Goal: Task Accomplishment & Management: Manage account settings

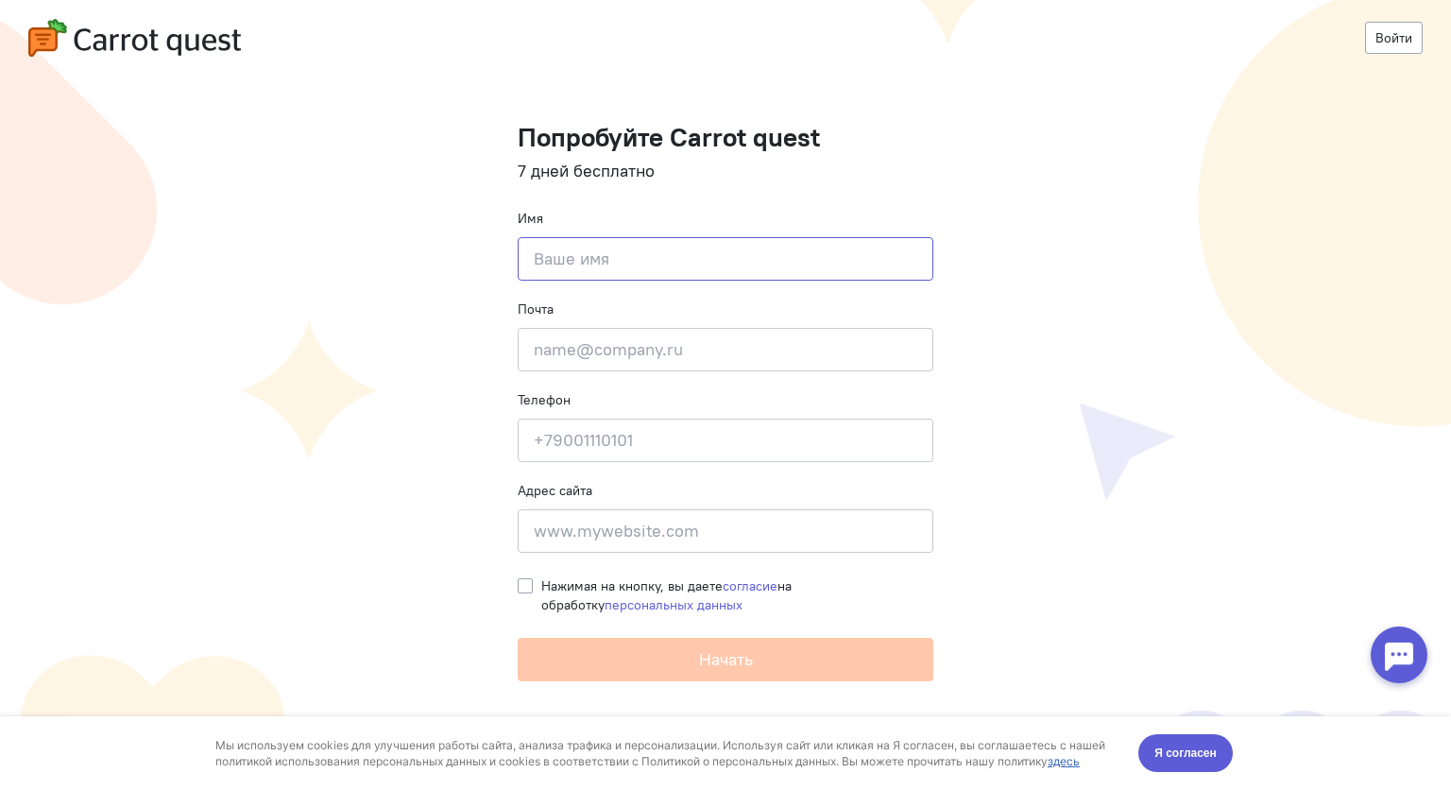
click at [615, 263] on input at bounding box center [726, 258] width 416 height 43
type input "[PERSON_NAME]"
type input "[EMAIL_ADDRESS][DOMAIN_NAME]"
type input "[PHONE_NUMBER]"
click at [735, 530] on input at bounding box center [726, 530] width 416 height 43
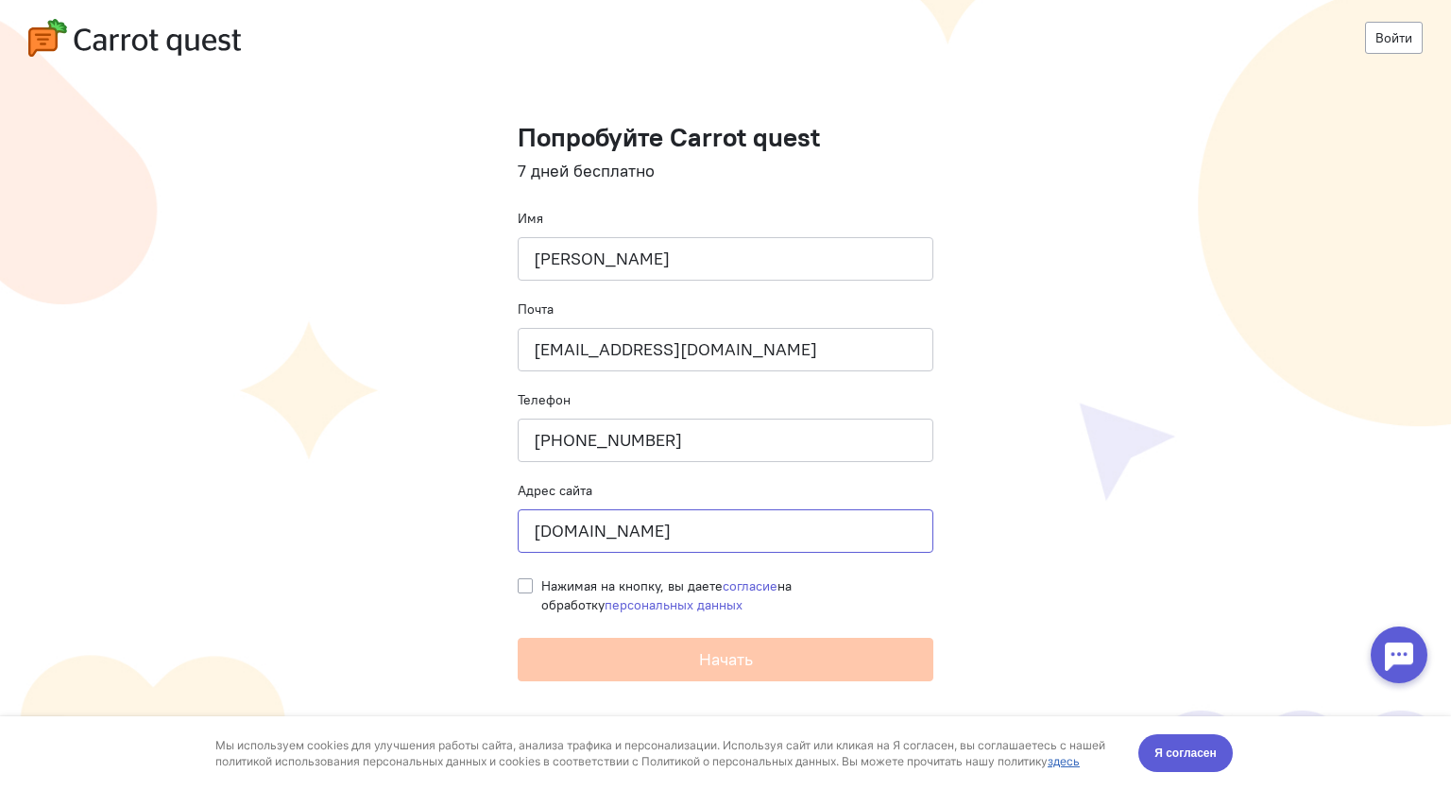
type input "[DOMAIN_NAME]"
click at [541, 592] on label "Нажимая на кнопку, вы даете согласие на обработку персональных данных" at bounding box center [737, 595] width 392 height 38
click at [529, 592] on input "Нажимая на кнопку, вы даете согласие на обработку персональных данных" at bounding box center [525, 584] width 15 height 17
checkbox input "true"
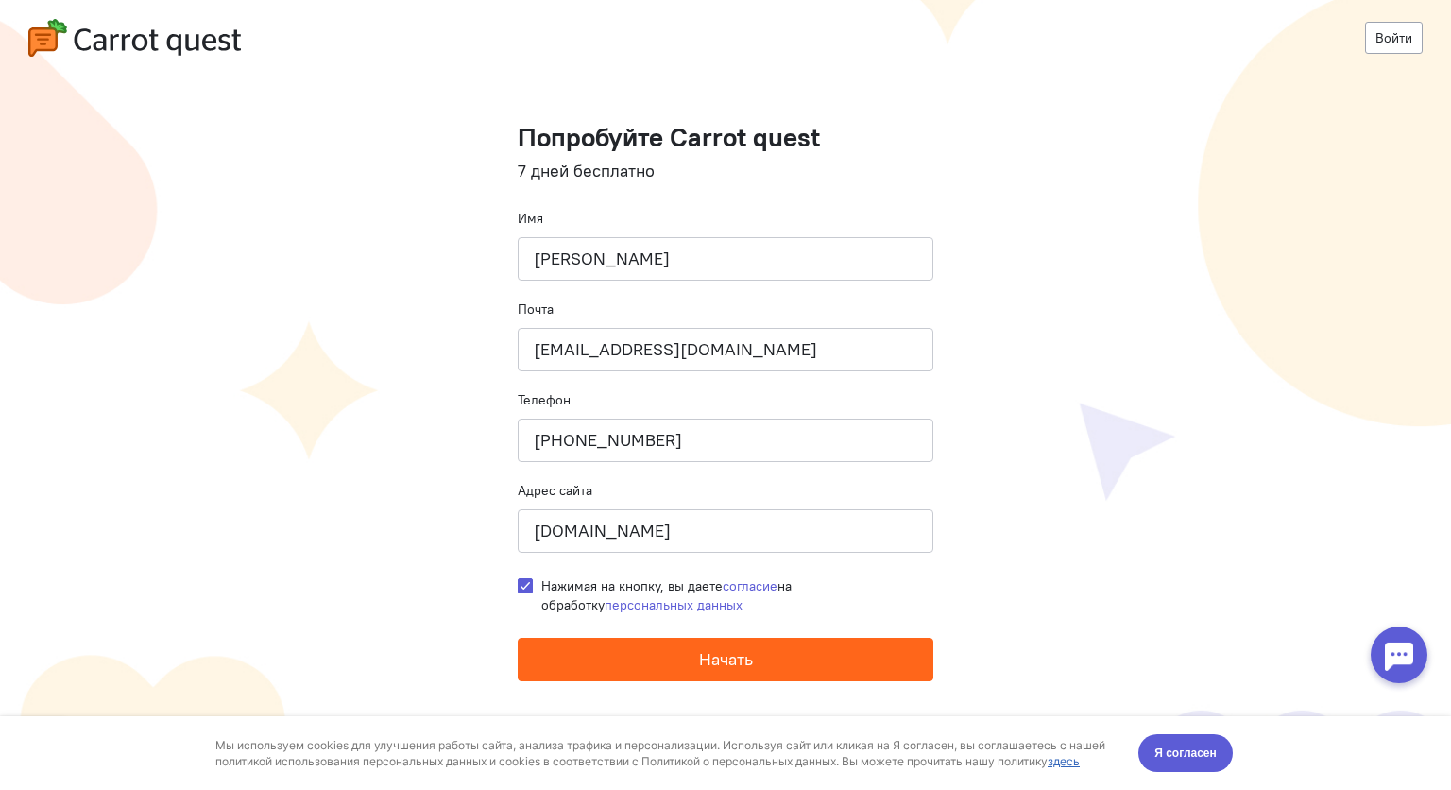
click at [748, 661] on span "Начать" at bounding box center [726, 659] width 54 height 22
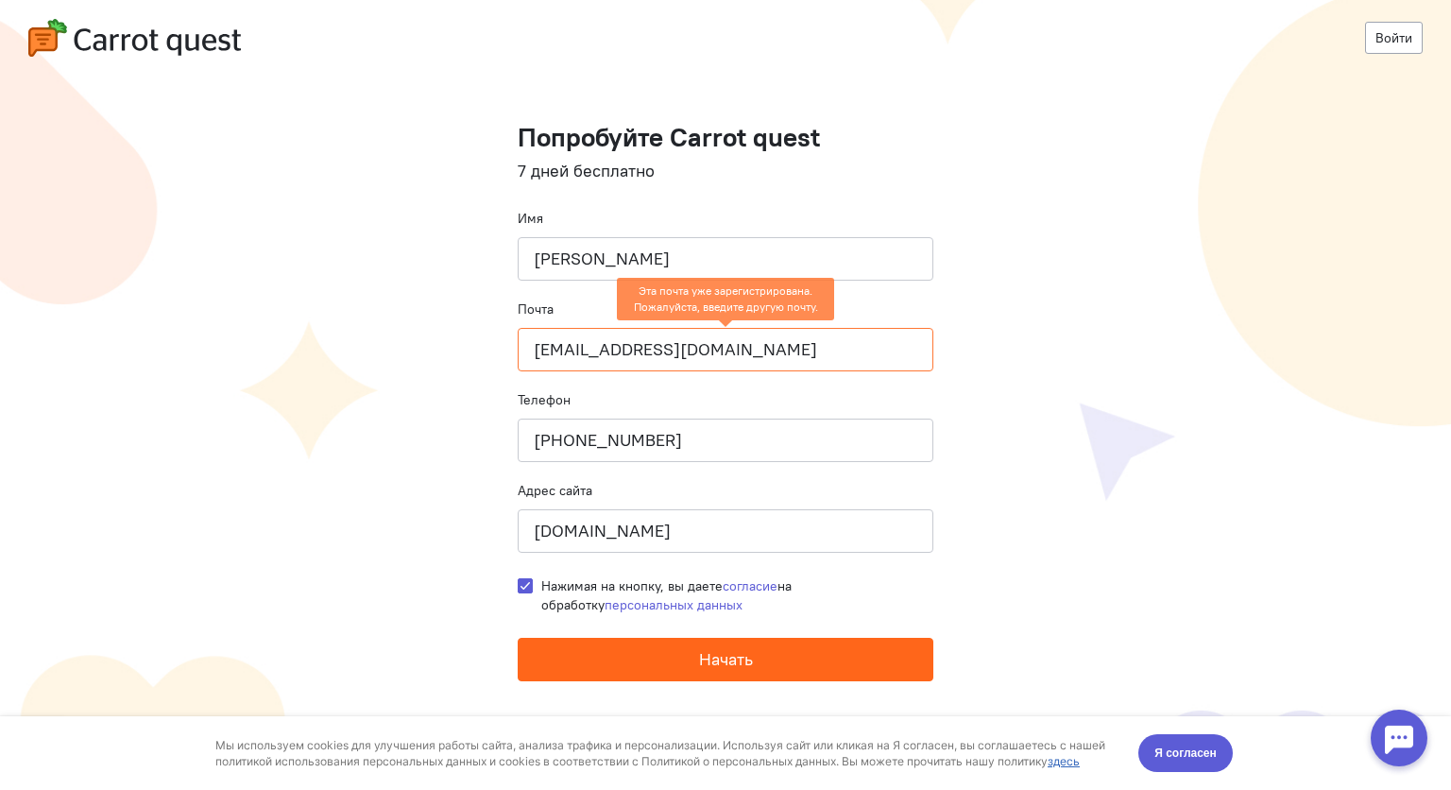
click at [603, 357] on input "[EMAIL_ADDRESS][DOMAIN_NAME]" at bounding box center [726, 349] width 416 height 43
type input "[EMAIL_ADDRESS][DOMAIN_NAME]"
click at [735, 650] on span "Начать" at bounding box center [726, 659] width 54 height 22
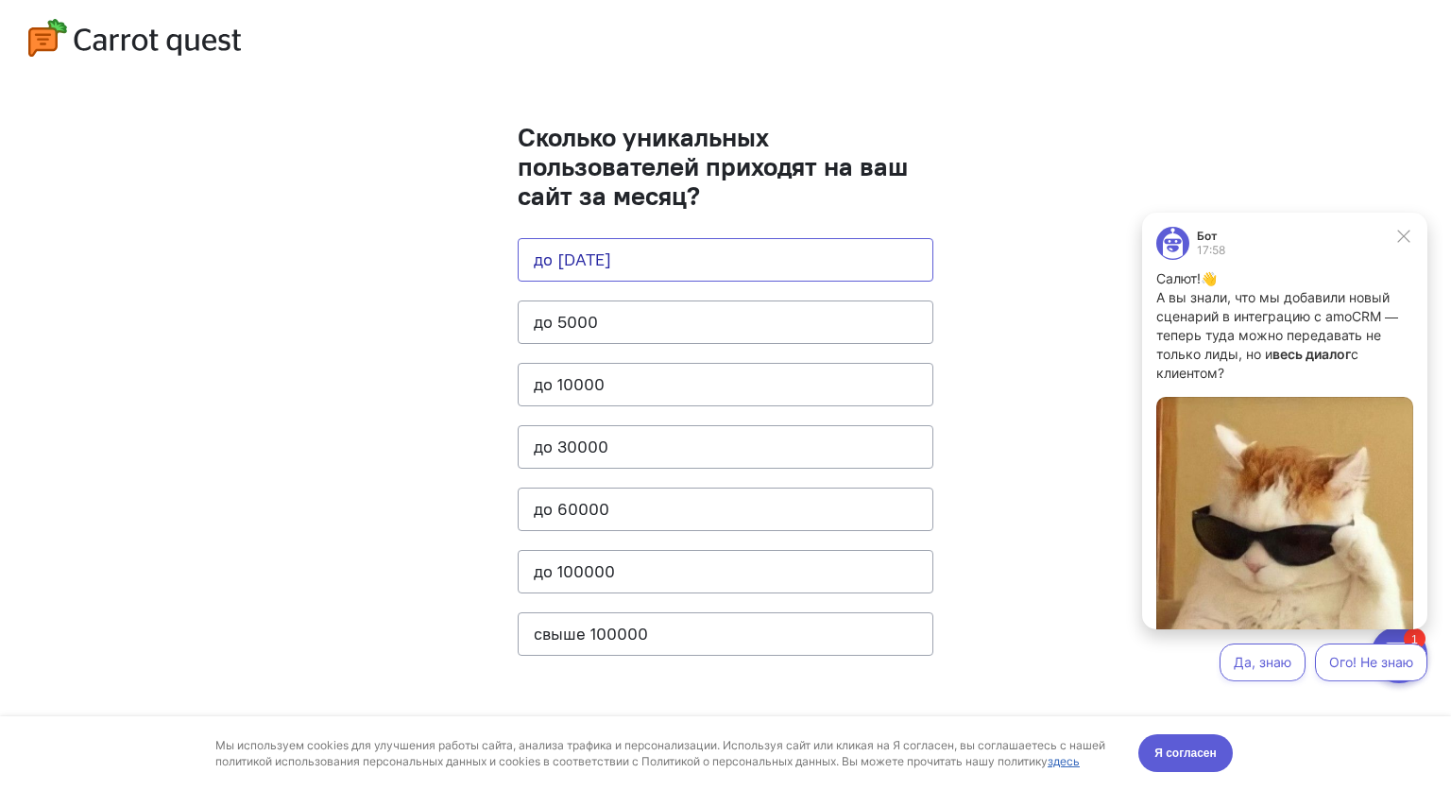
click at [615, 263] on button "до 1000" at bounding box center [726, 259] width 416 height 43
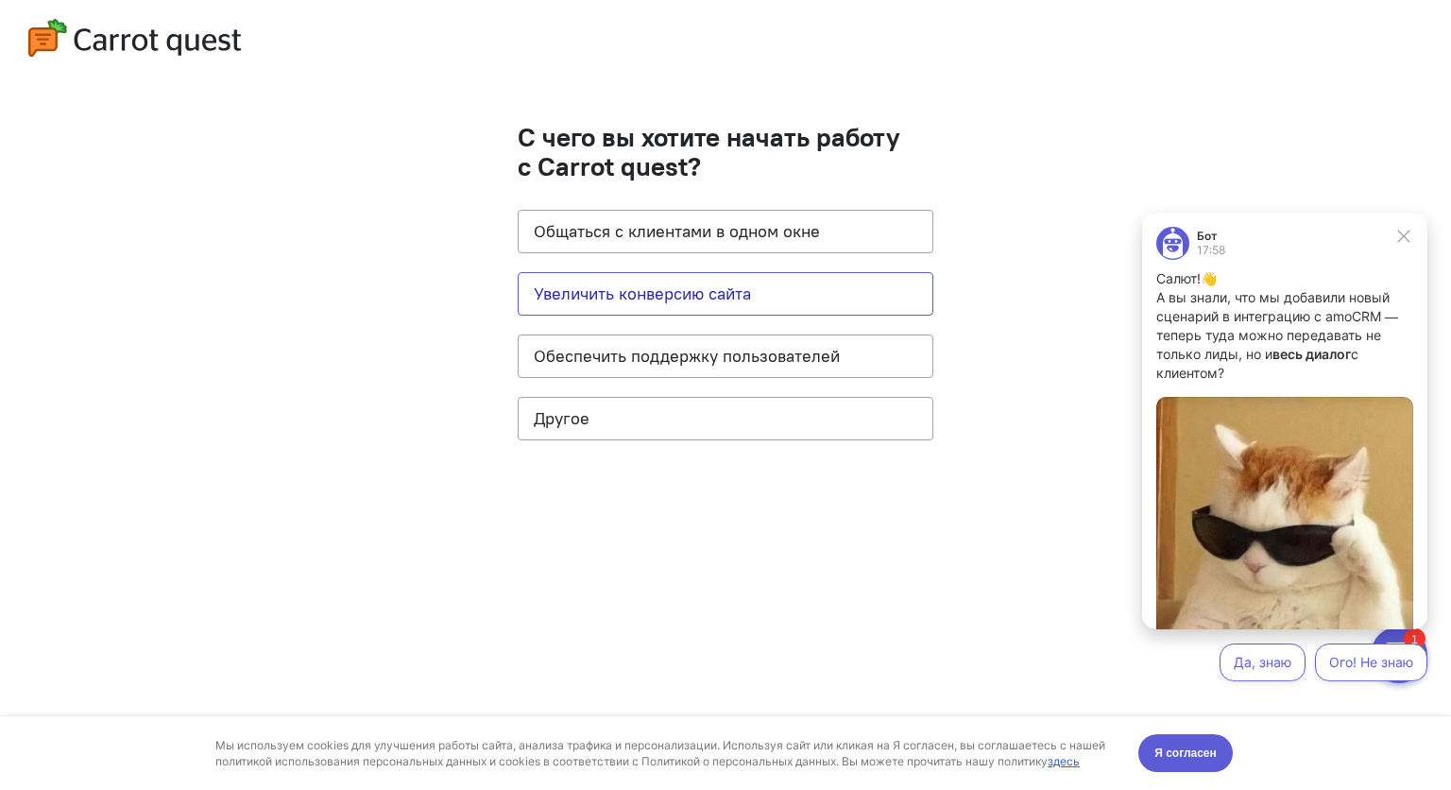
click at [688, 297] on button "Увеличить конверсию сайта" at bounding box center [726, 293] width 416 height 43
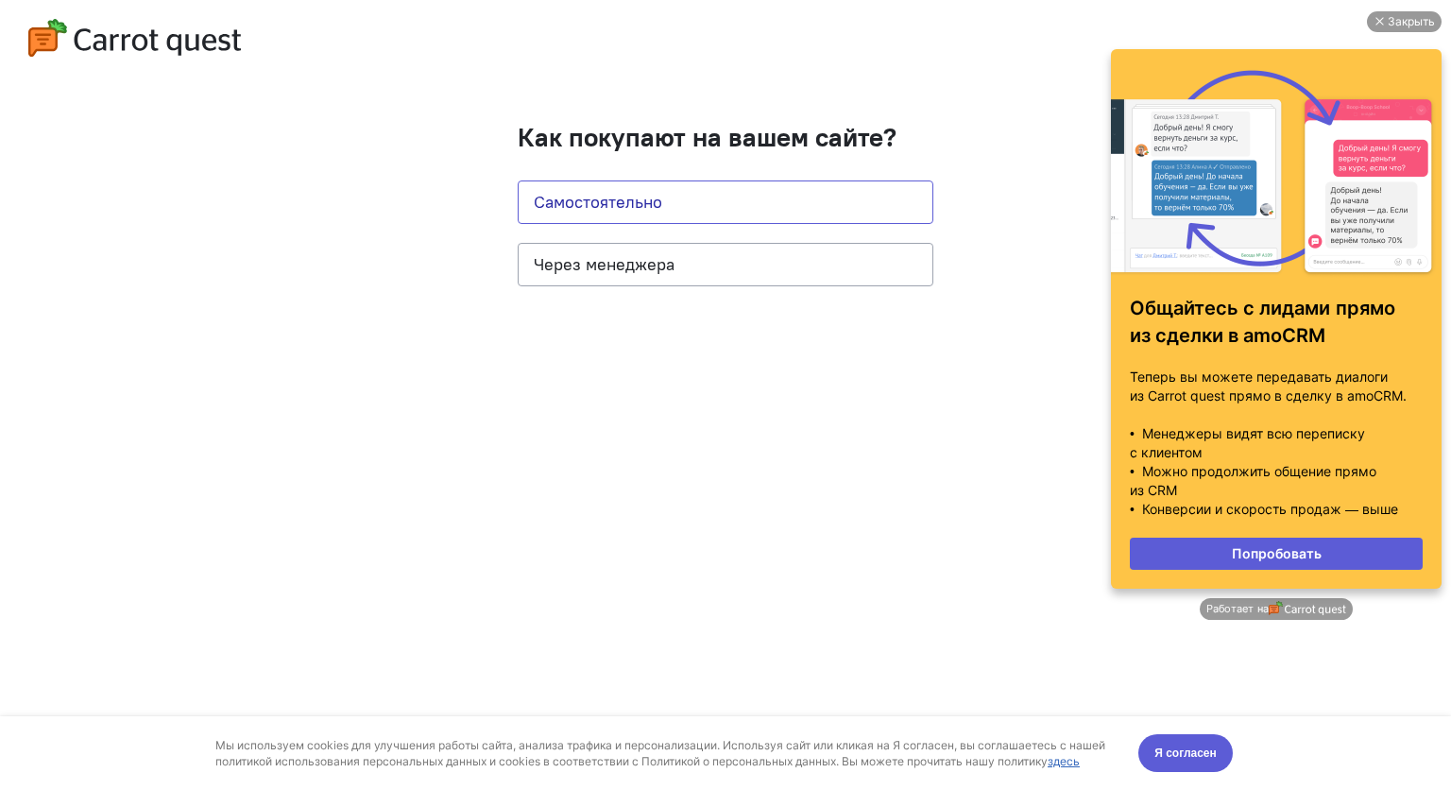
click at [699, 201] on button "Самостоятельно" at bounding box center [726, 201] width 416 height 43
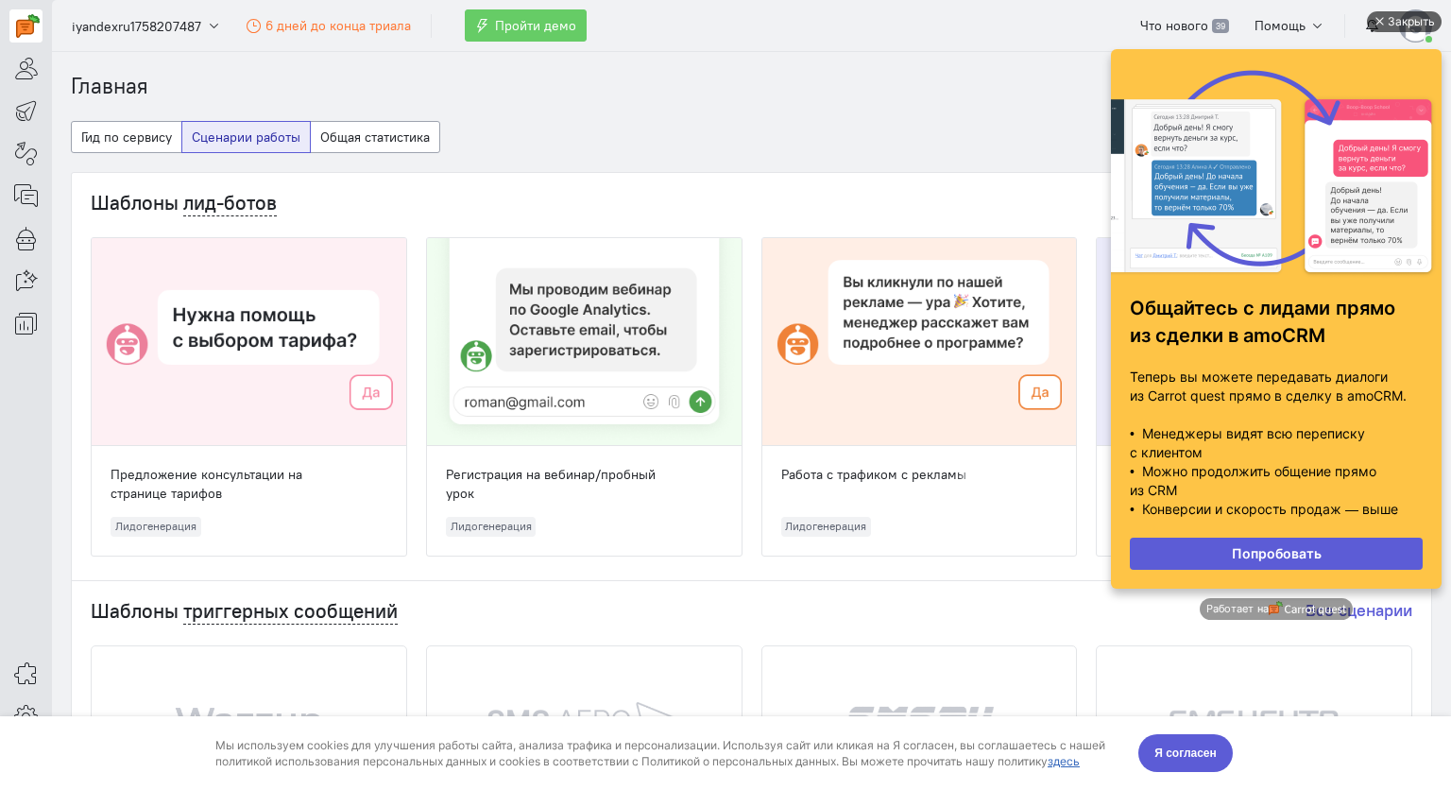
click at [1396, 19] on div "Закрыть" at bounding box center [1411, 21] width 47 height 21
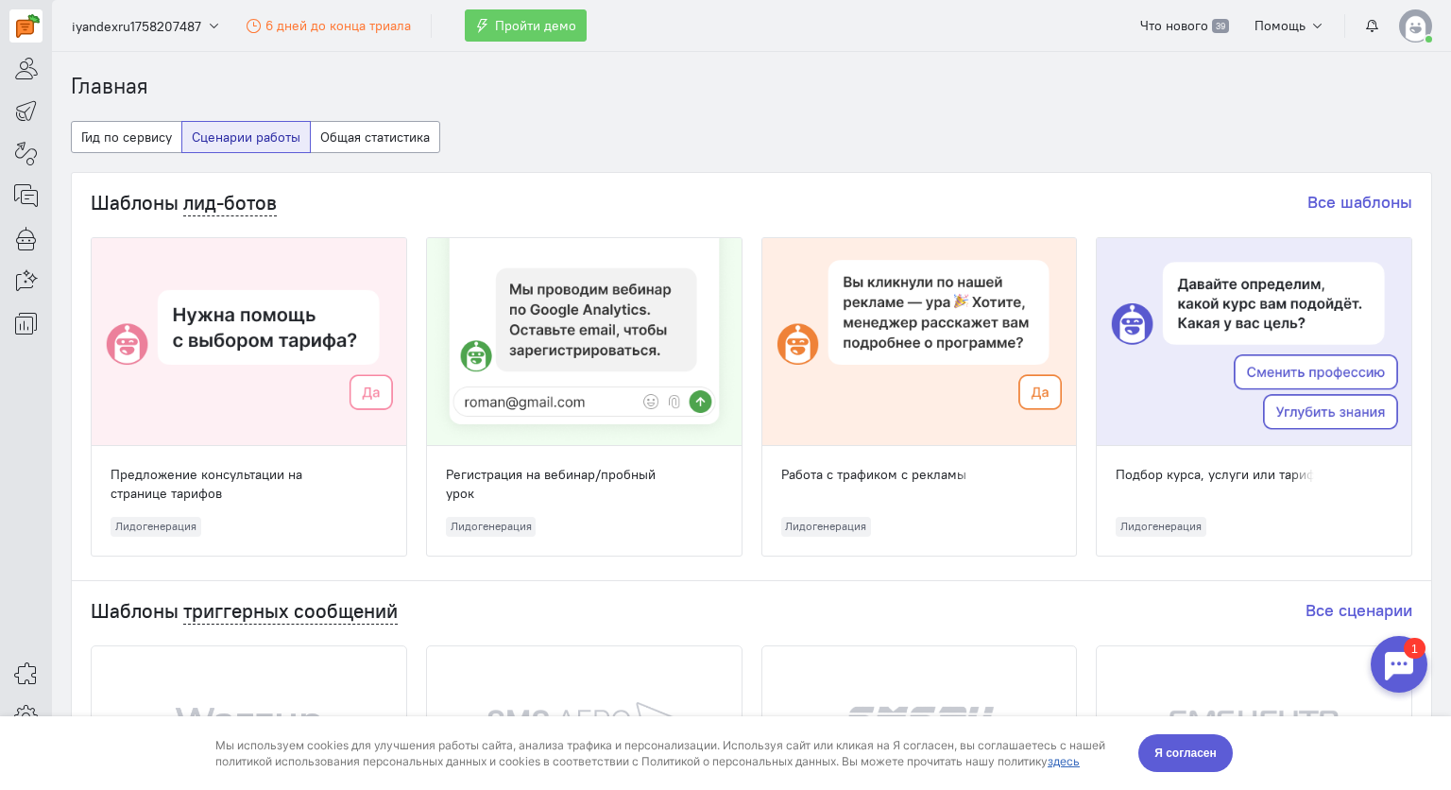
click at [228, 375] on div at bounding box center [249, 342] width 315 height 208
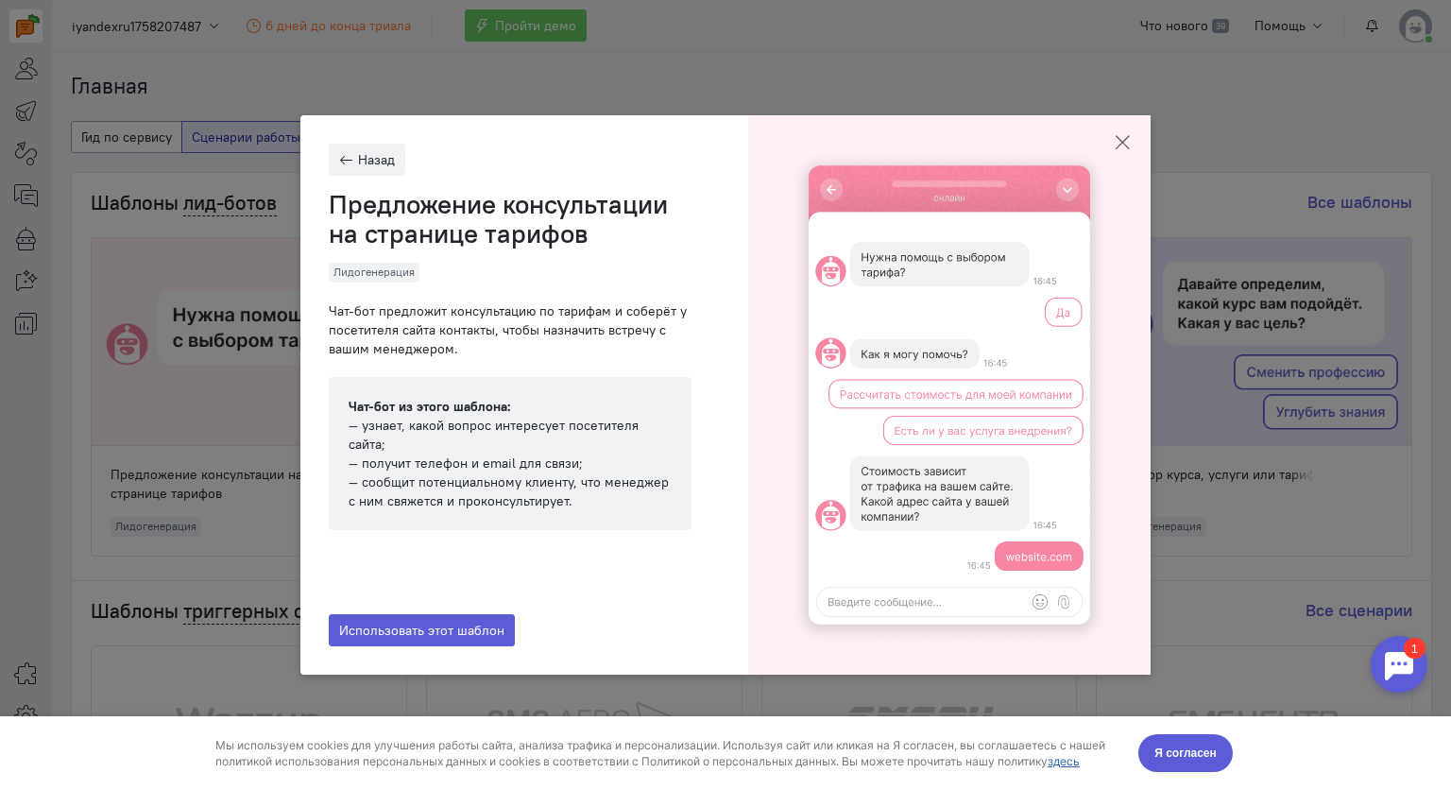
click at [1121, 144] on icon "button" at bounding box center [1122, 142] width 19 height 19
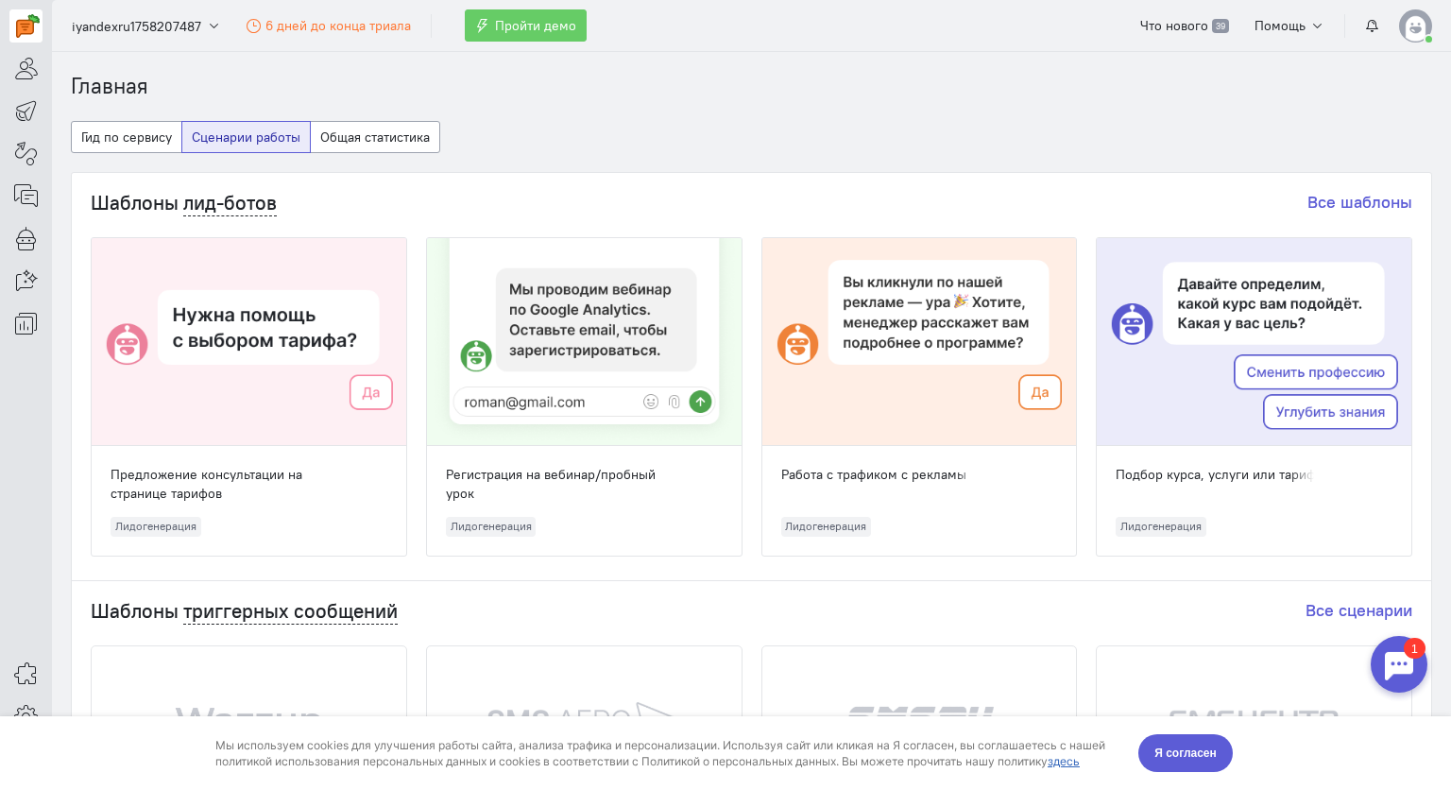
click at [563, 348] on div at bounding box center [584, 342] width 315 height 208
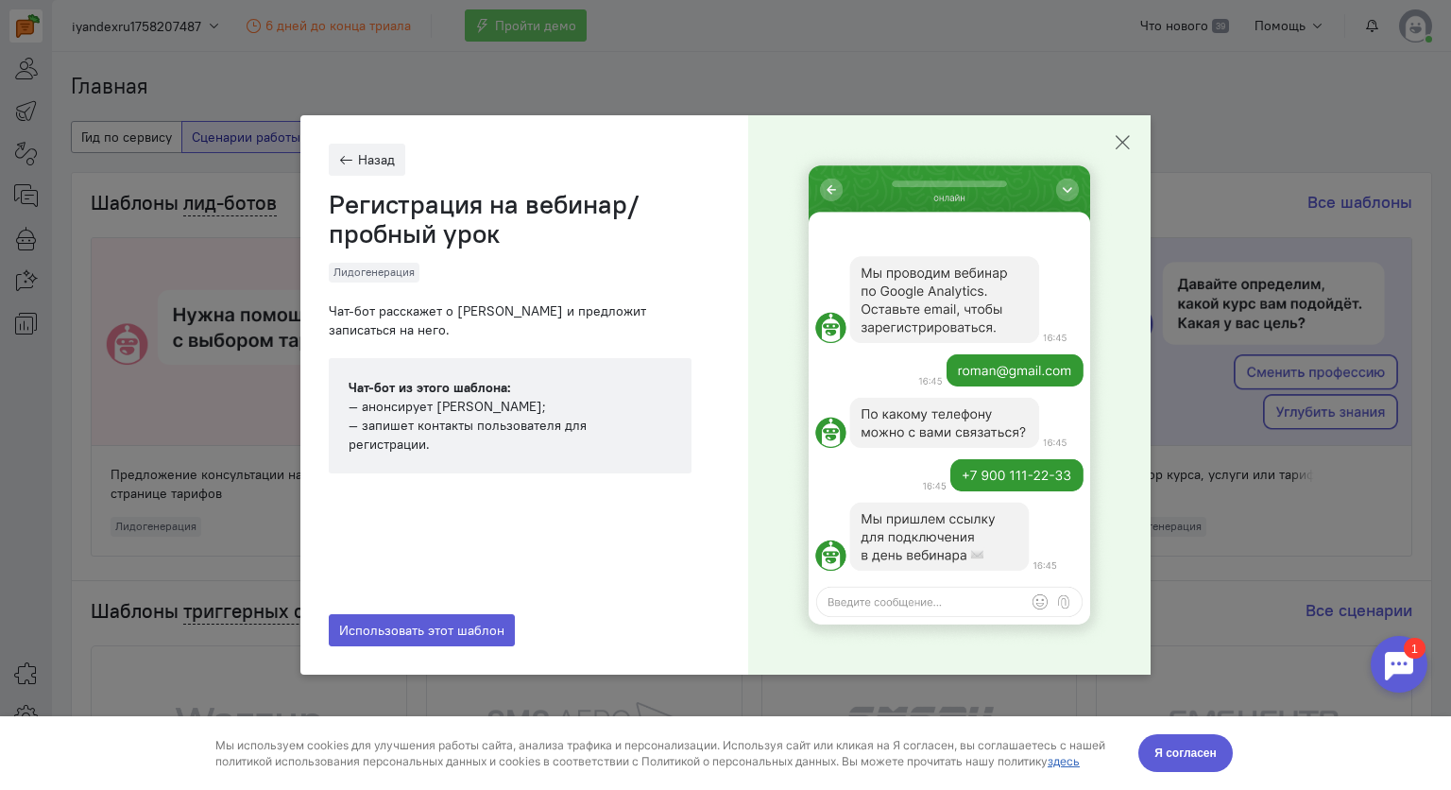
click at [1119, 136] on icon "button" at bounding box center [1122, 142] width 19 height 19
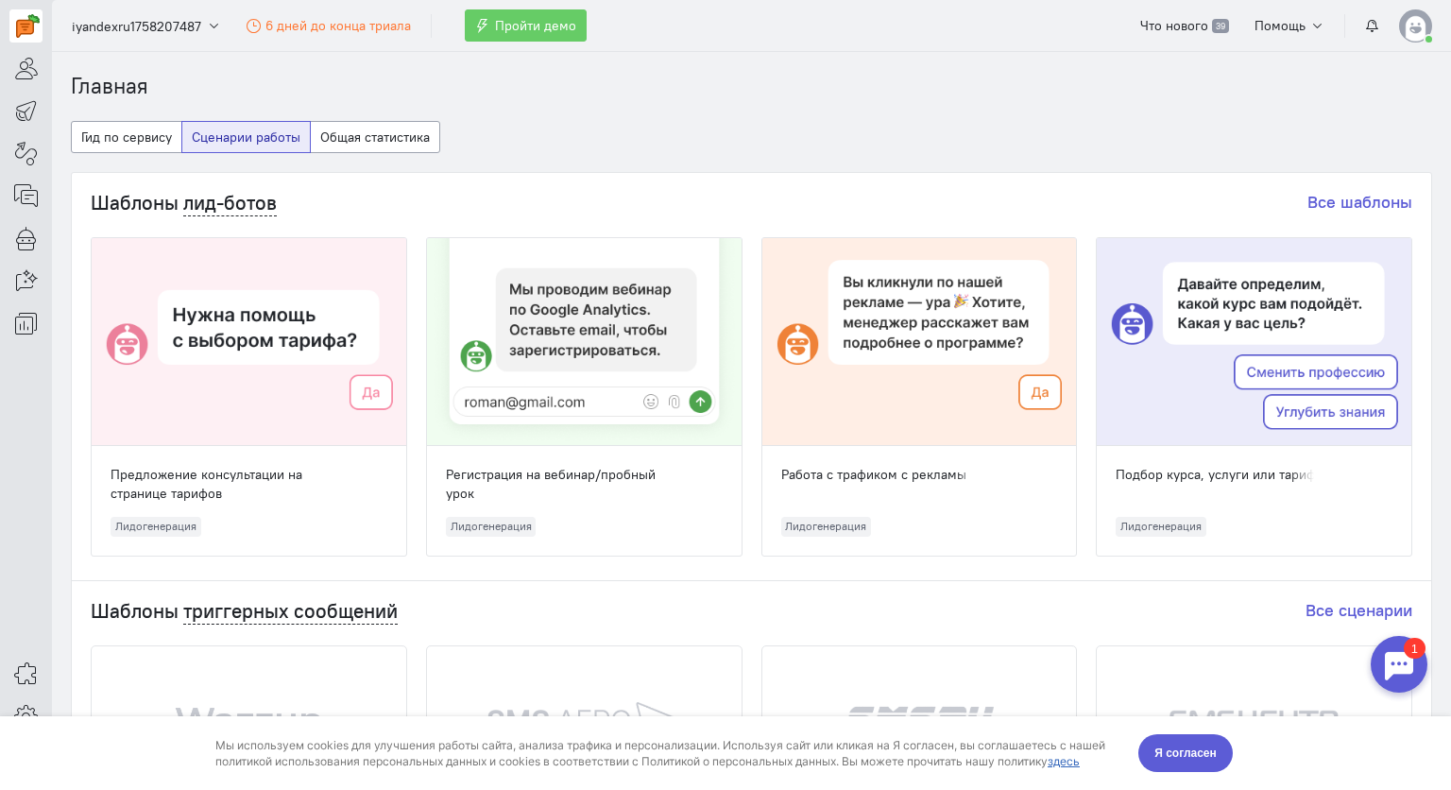
click at [971, 369] on div at bounding box center [920, 342] width 315 height 208
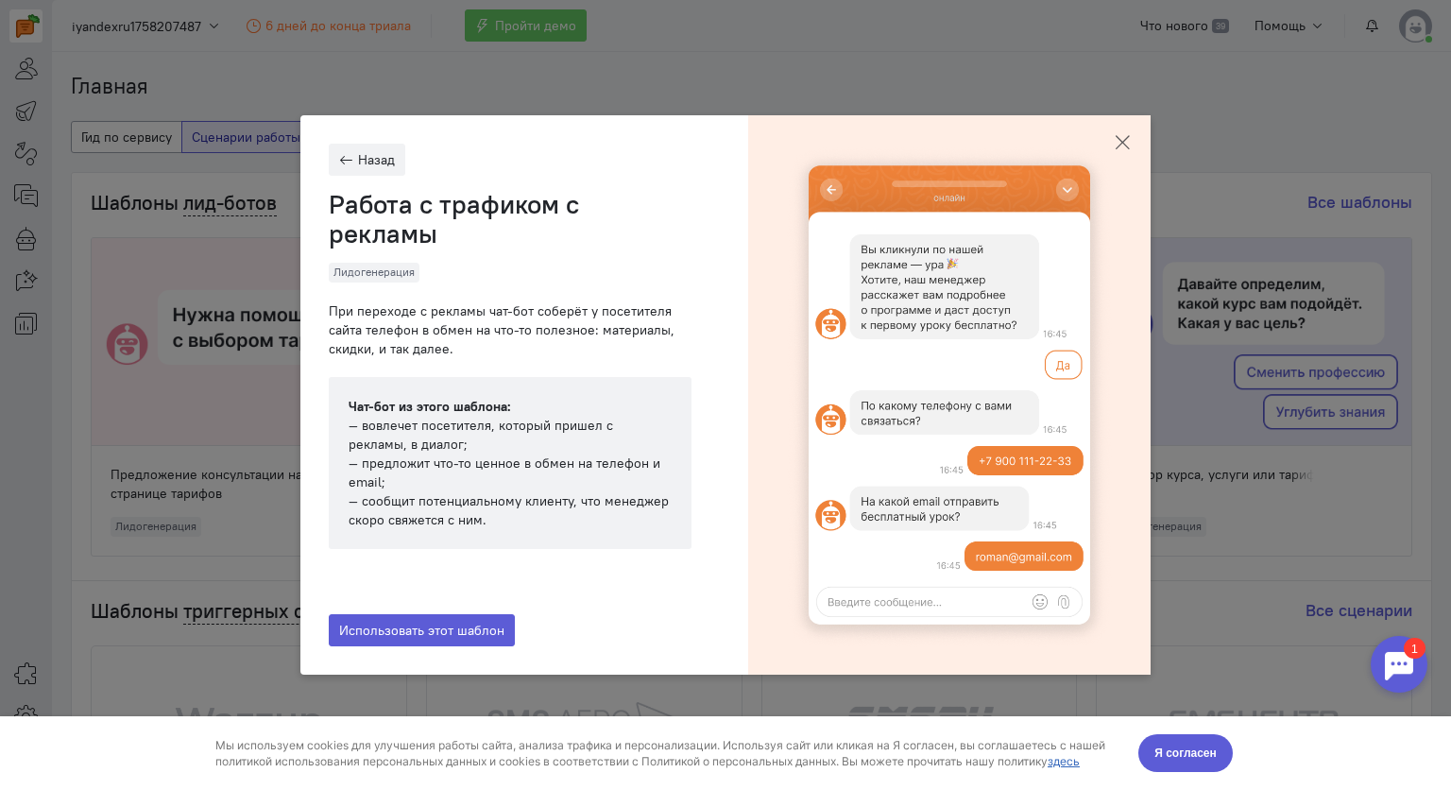
click at [1124, 144] on icon "button" at bounding box center [1122, 142] width 19 height 19
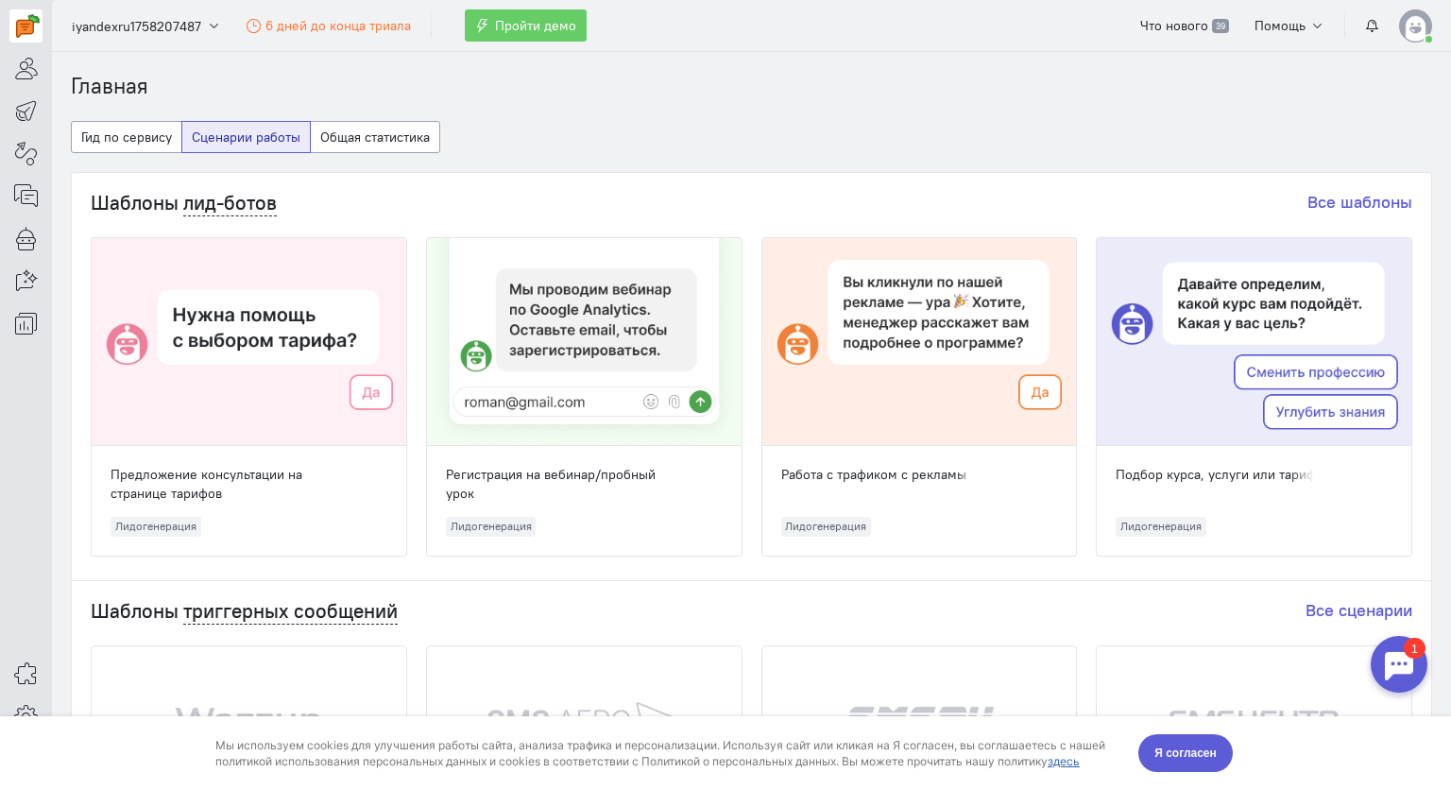
click at [1206, 355] on div at bounding box center [1254, 342] width 315 height 208
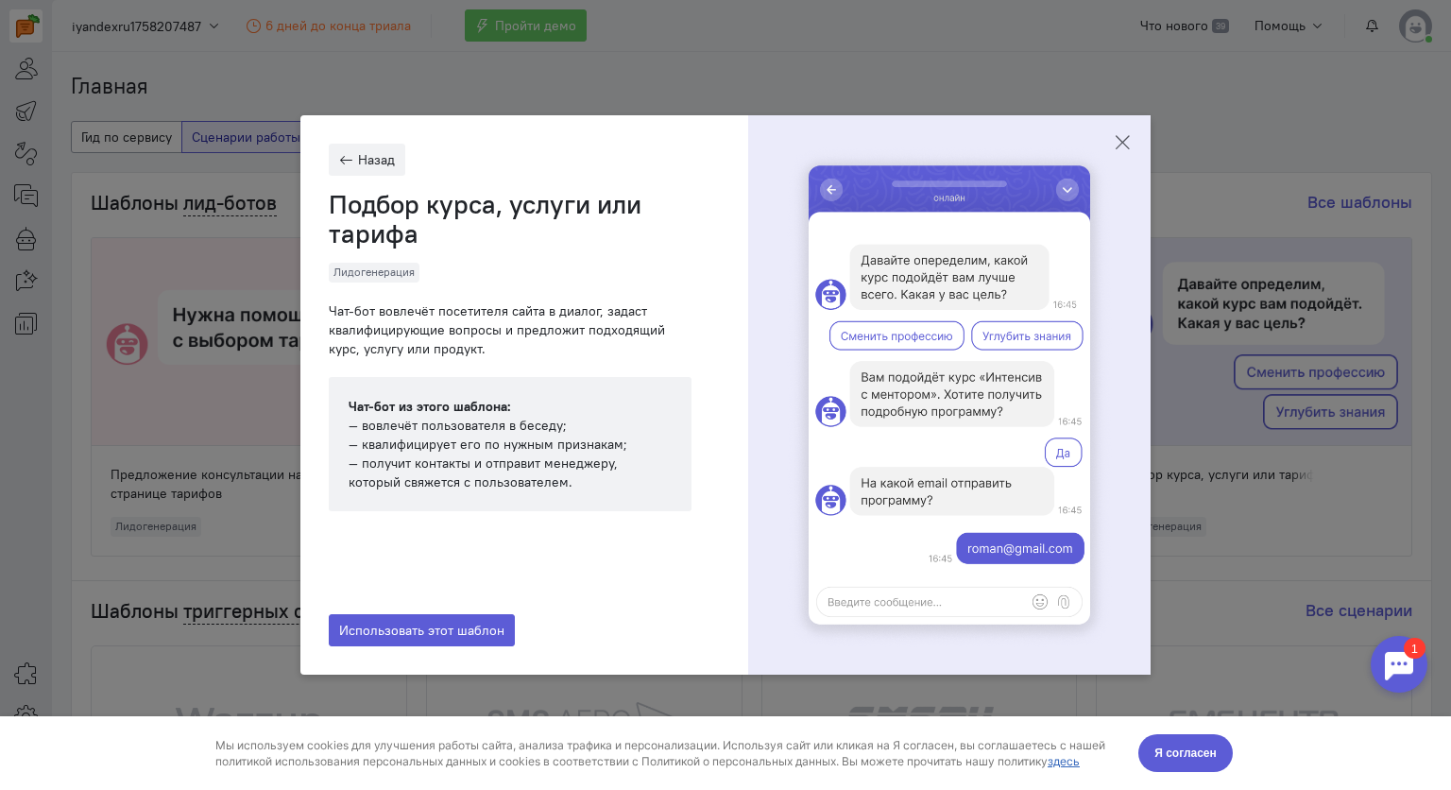
click at [1123, 133] on icon "button" at bounding box center [1122, 142] width 19 height 19
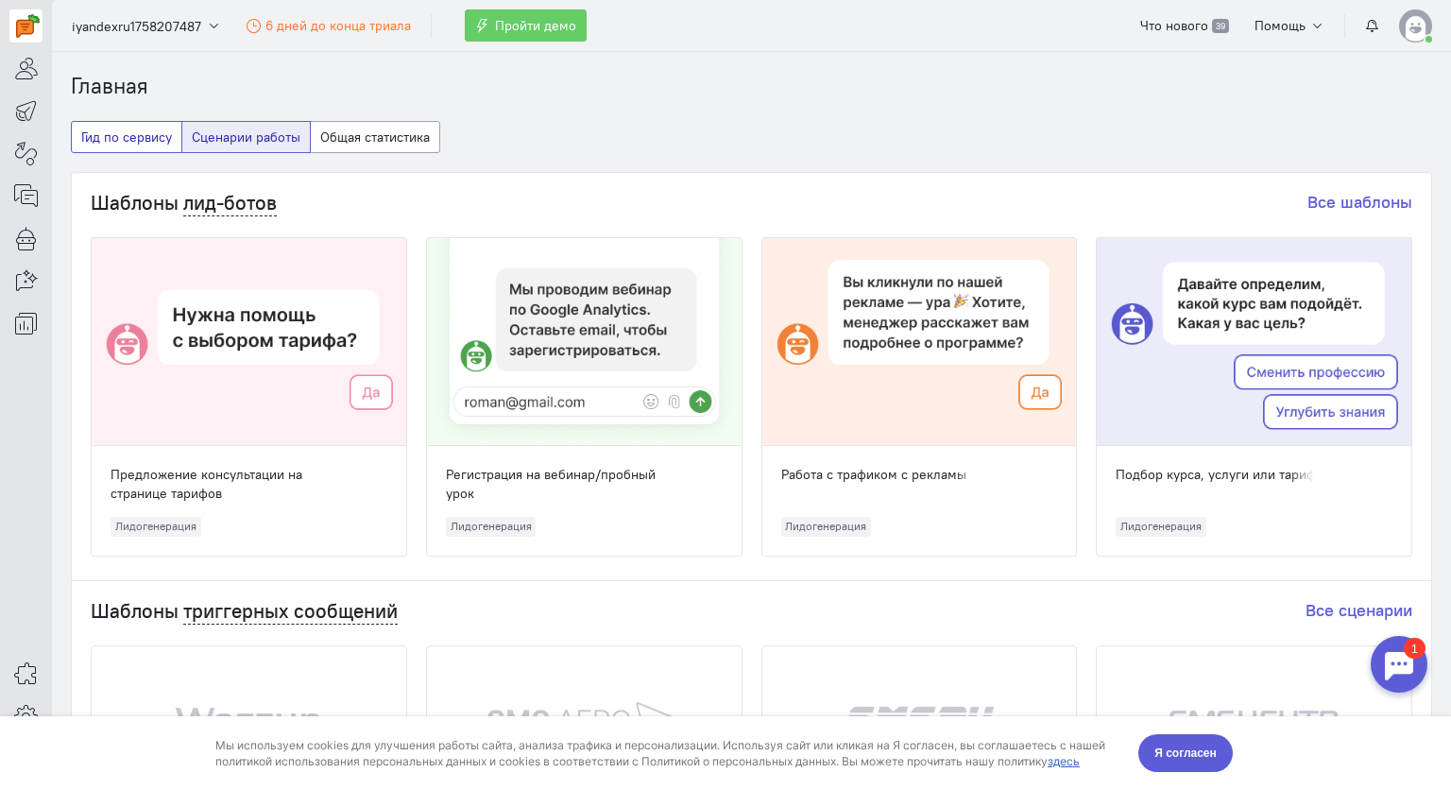
click at [135, 135] on button "Гид по сервису" at bounding box center [127, 137] width 112 height 32
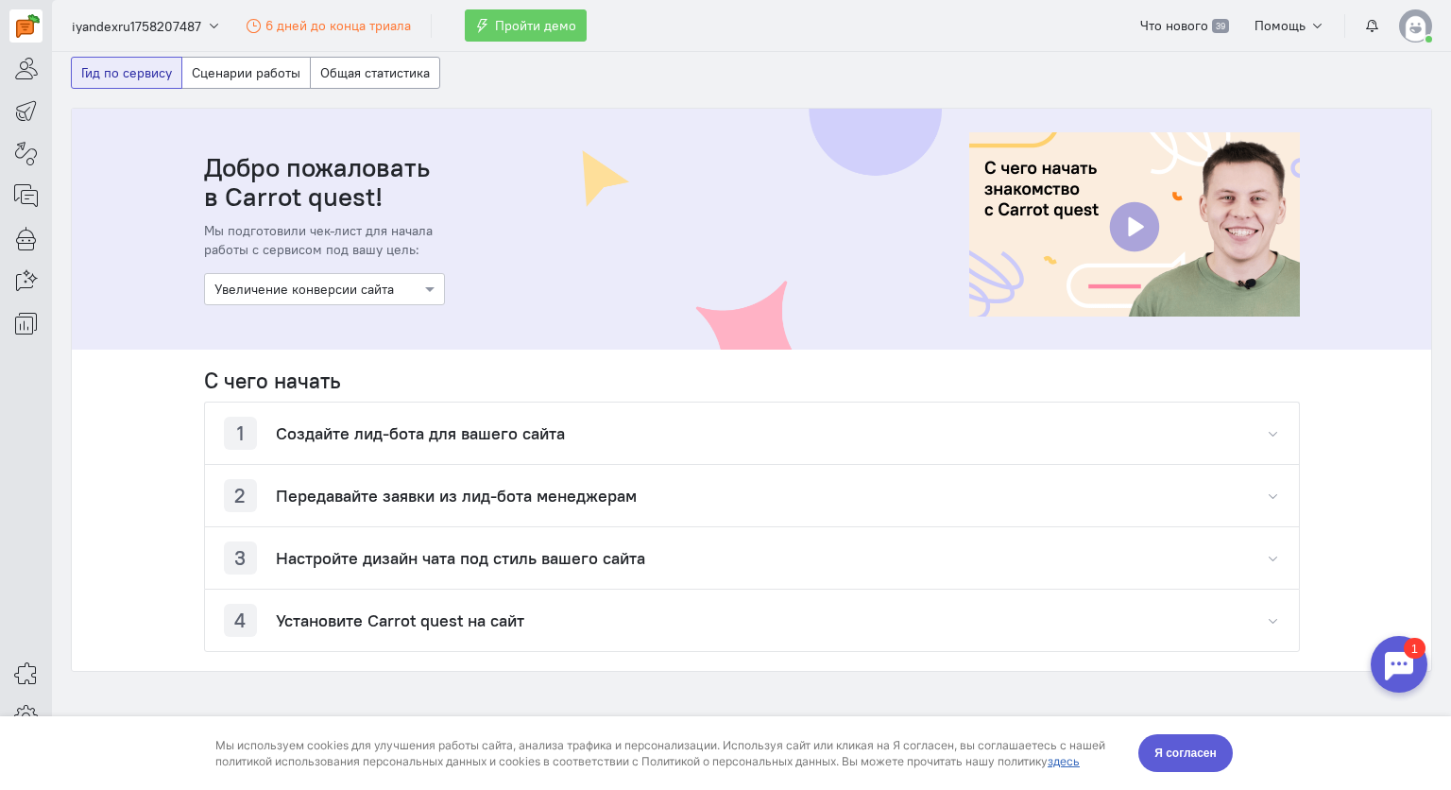
scroll to position [67, 0]
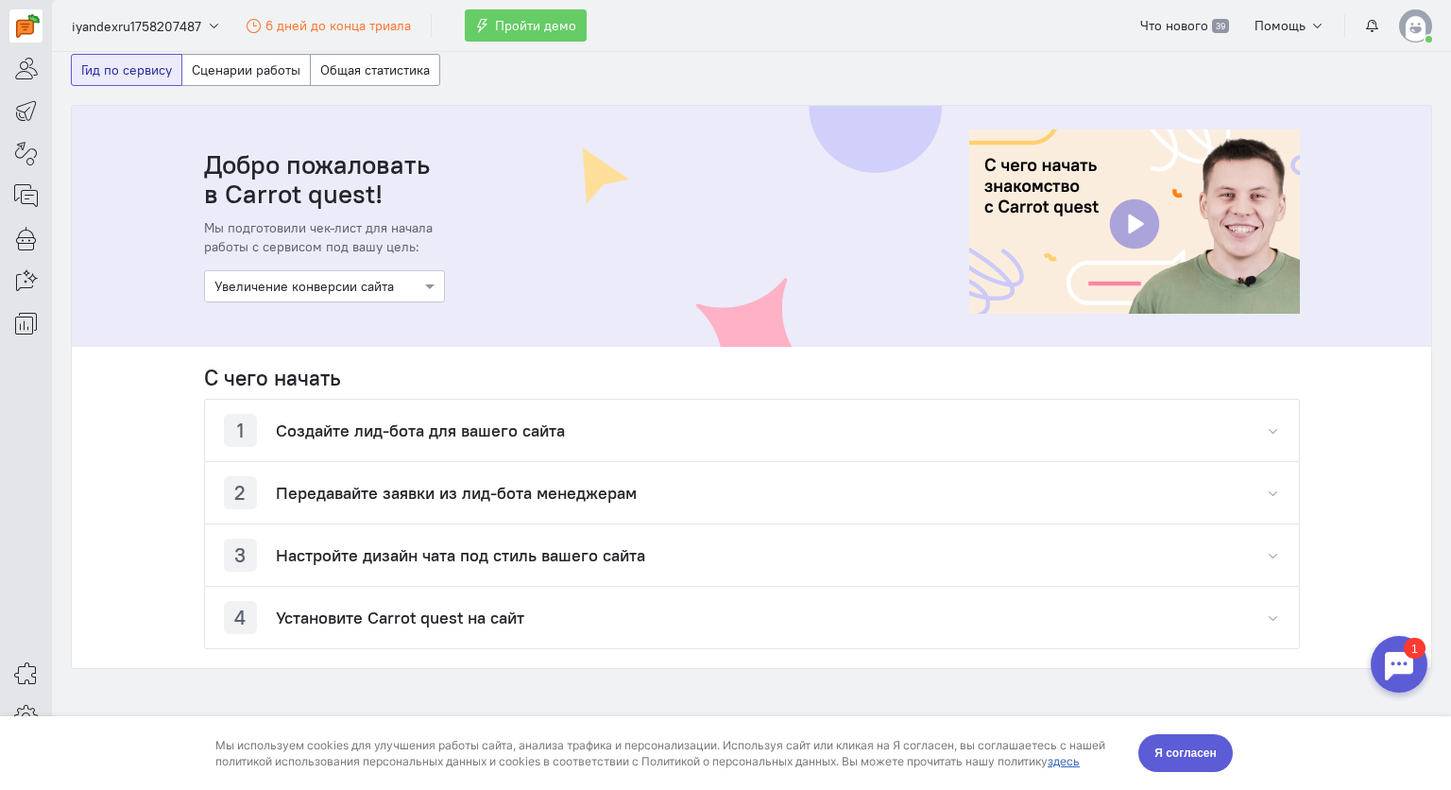
click at [393, 288] on div at bounding box center [324, 285] width 239 height 19
click at [481, 273] on div "Добро пожаловать в Carrot quest! Мы подготовили чек-лист для начала работы с се…" at bounding box center [752, 226] width 1134 height 241
click at [394, 64] on button "Общая статистика" at bounding box center [375, 70] width 130 height 32
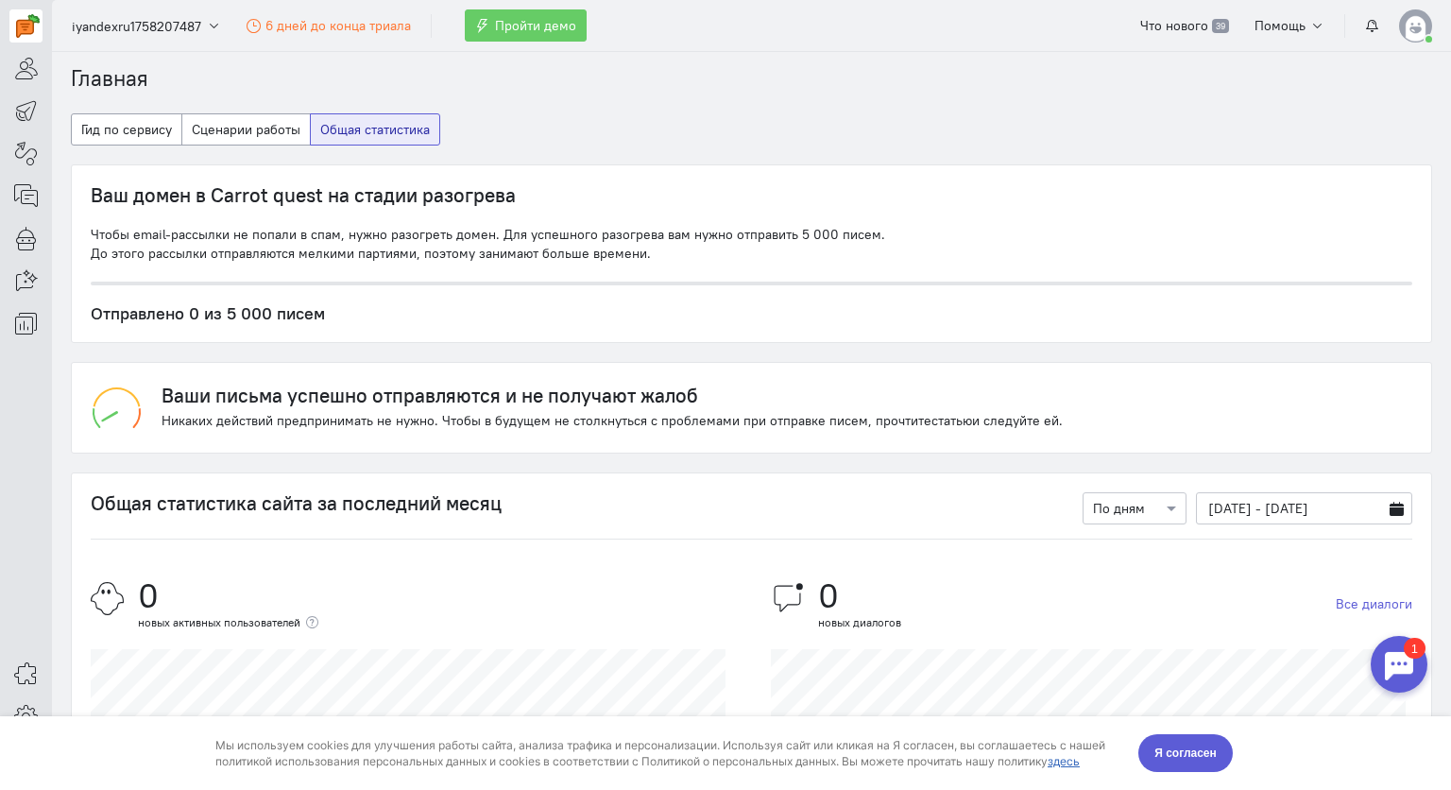
scroll to position [0, 0]
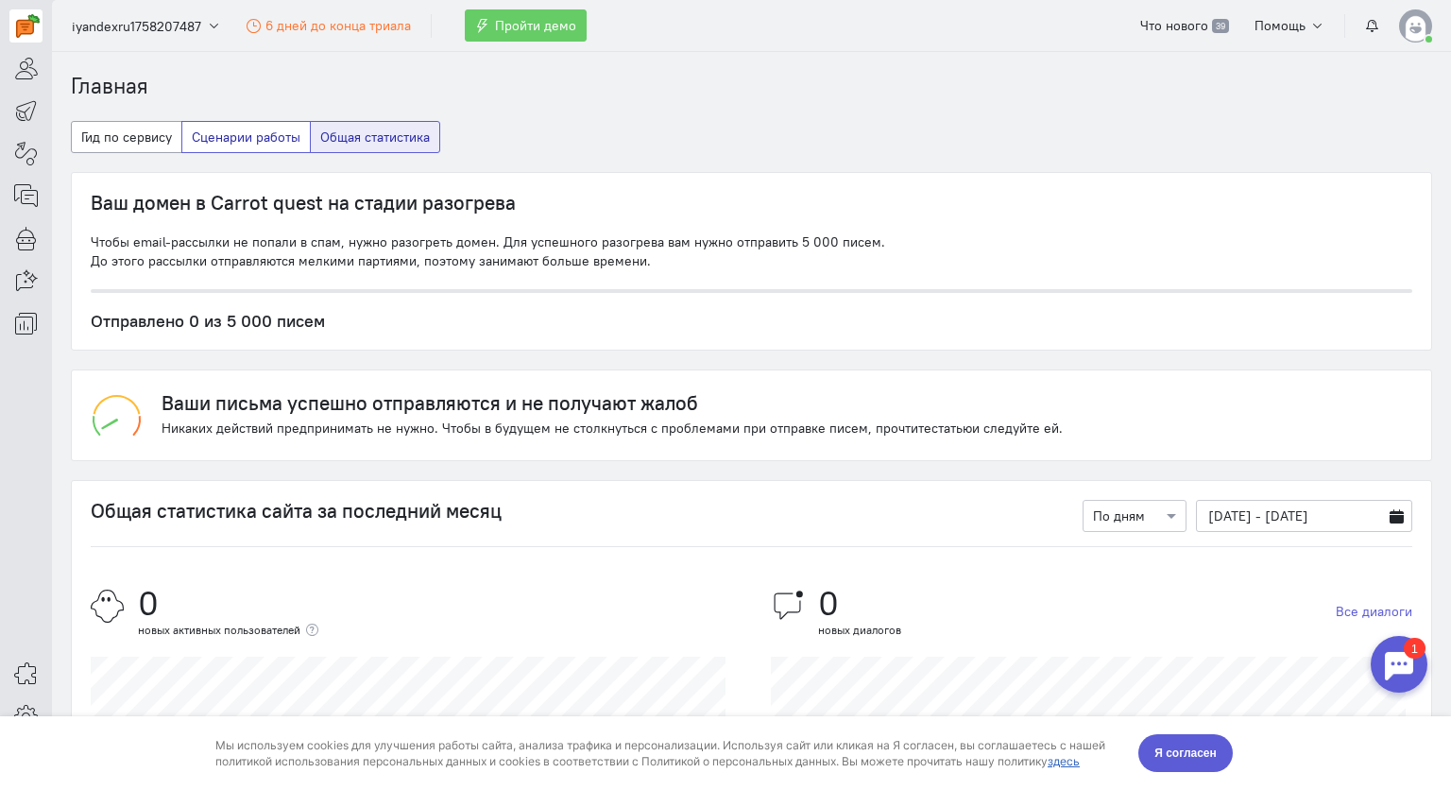
click at [233, 136] on button "Сценарии работы" at bounding box center [245, 137] width 129 height 32
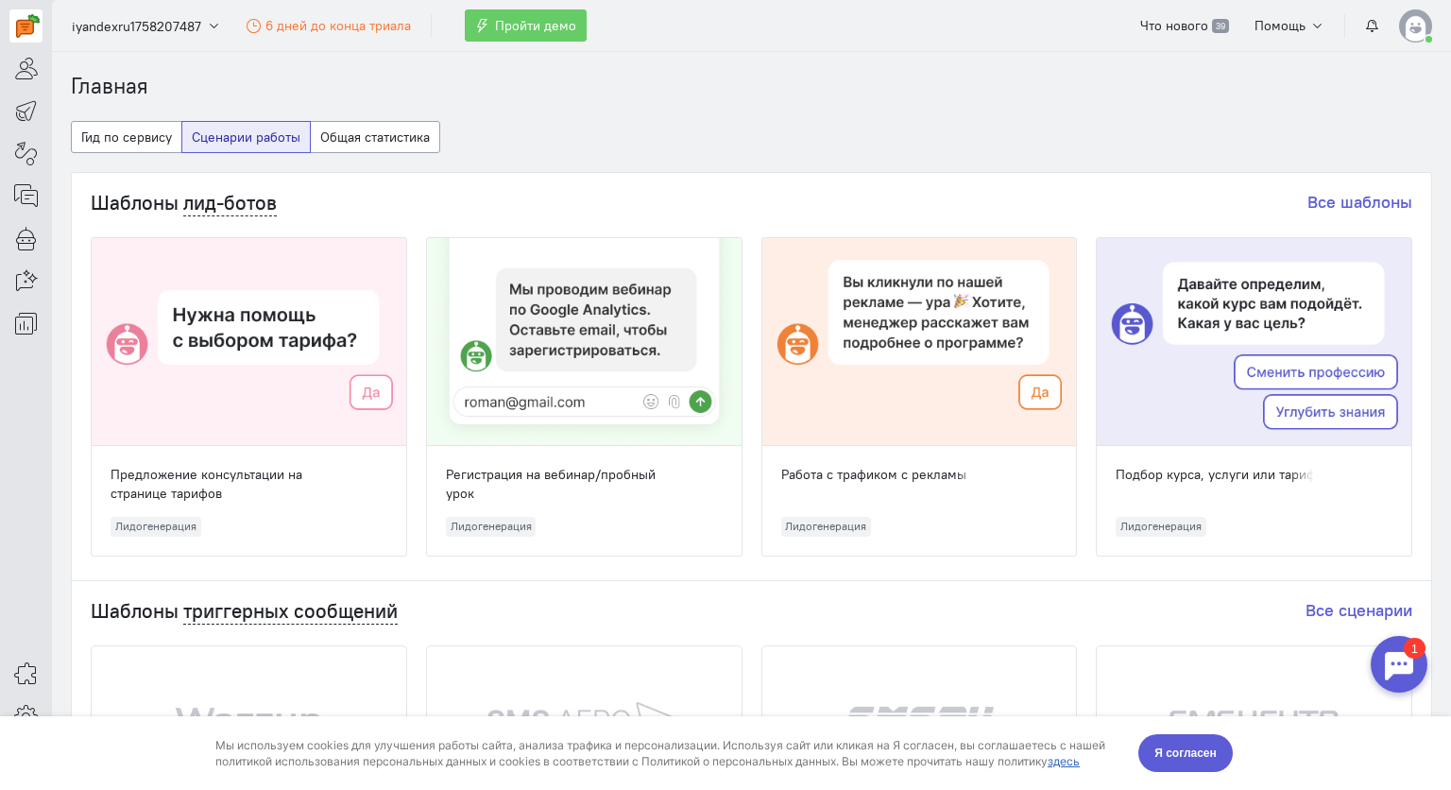
click at [1395, 669] on div at bounding box center [1399, 664] width 57 height 57
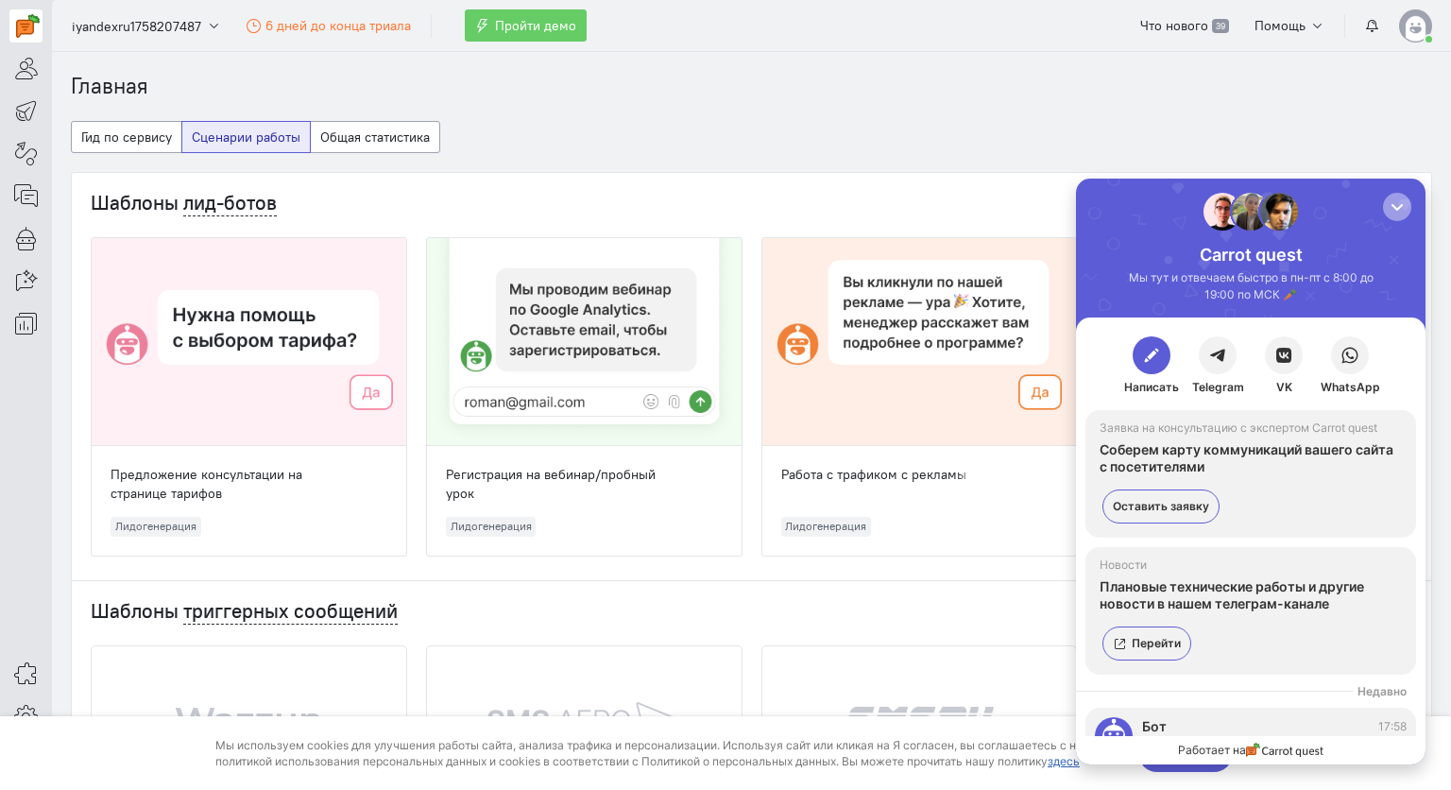
click at [1392, 204] on div "button" at bounding box center [1397, 206] width 19 height 19
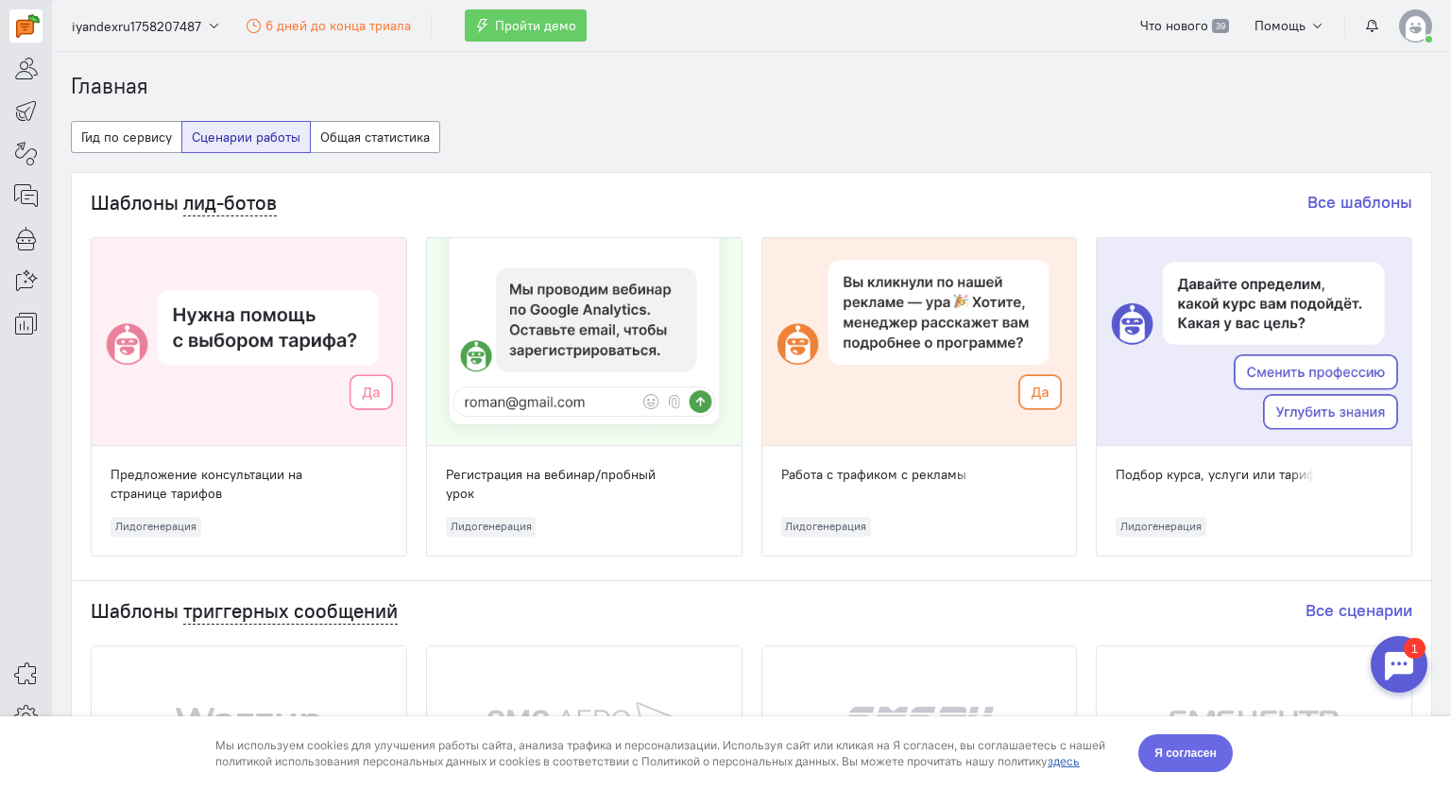
click at [1208, 757] on span "Я согласен" at bounding box center [1186, 753] width 62 height 19
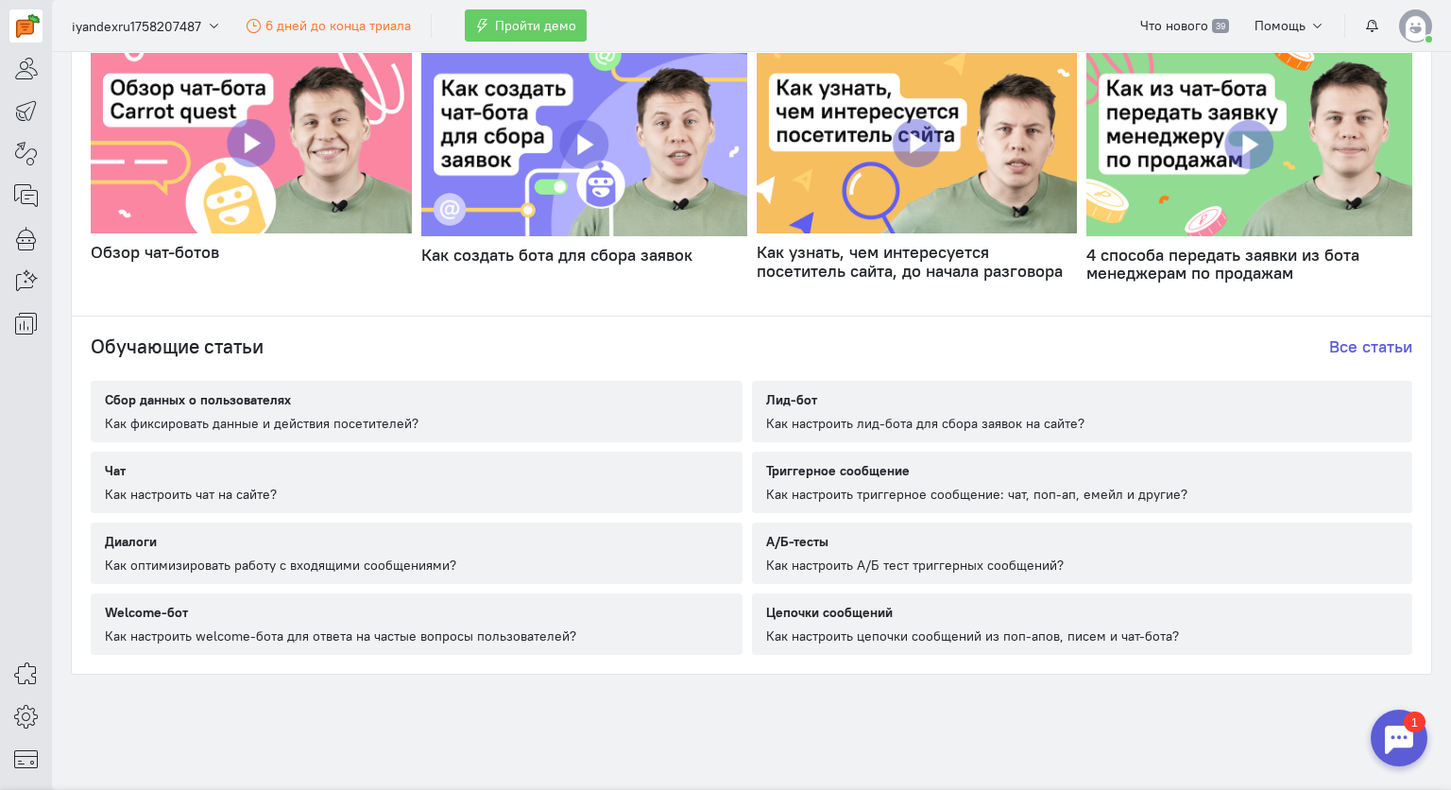
scroll to position [982, 0]
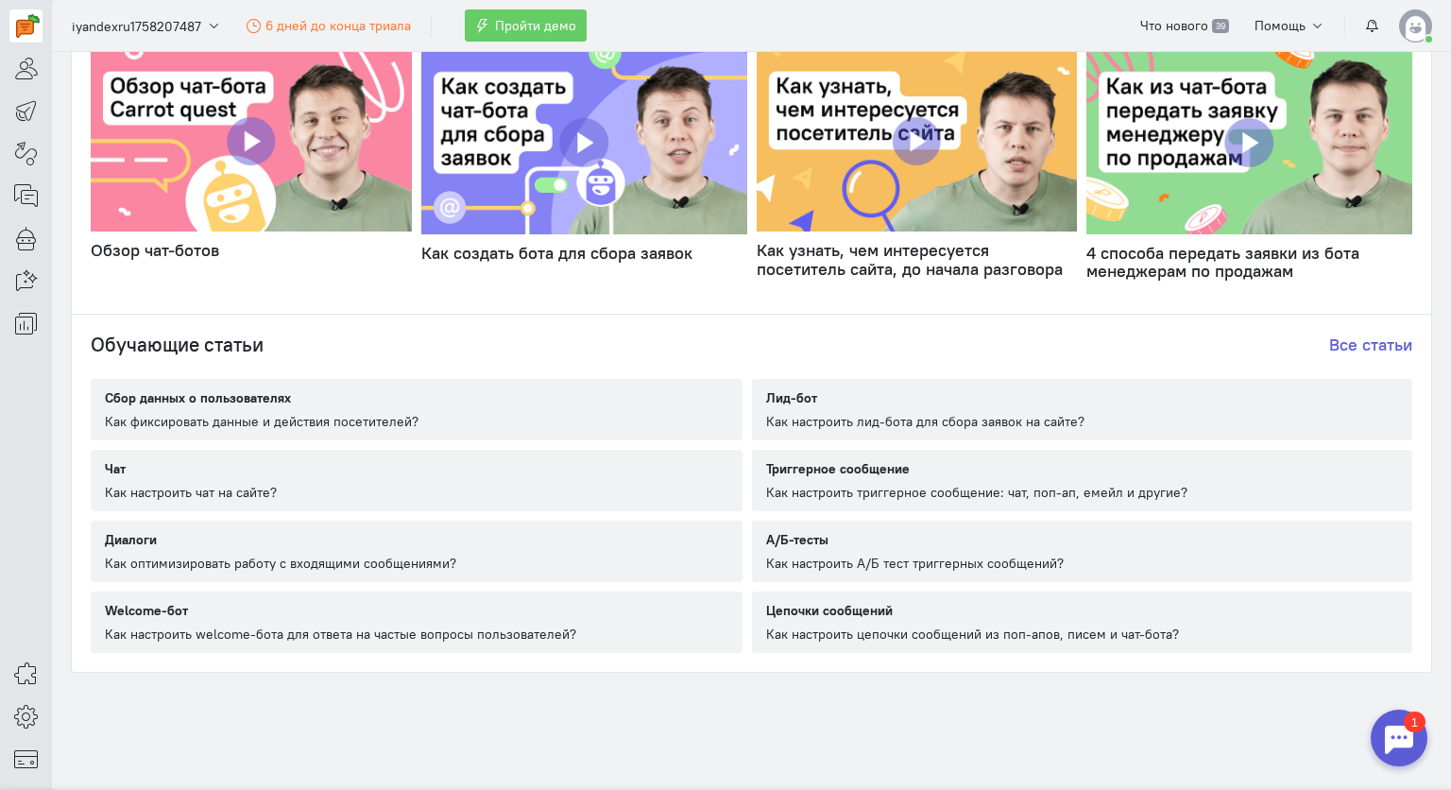
click at [331, 412] on div "Как фиксировать данные и действия посетителей?" at bounding box center [262, 421] width 314 height 19
